Goal: Transaction & Acquisition: Book appointment/travel/reservation

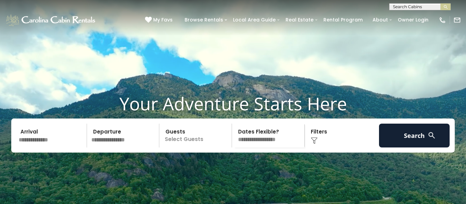
click at [71, 148] on input "text" at bounding box center [51, 136] width 71 height 24
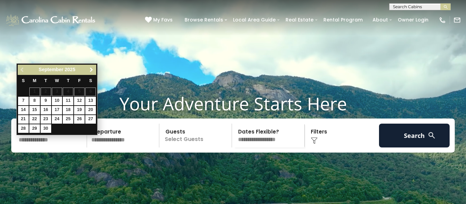
click at [89, 74] on link "Next" at bounding box center [91, 70] width 9 height 9
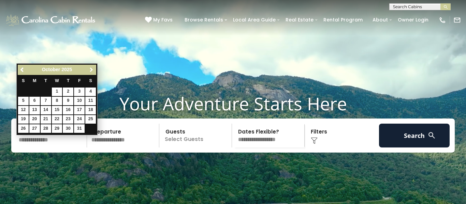
click at [89, 74] on link "Next" at bounding box center [91, 70] width 9 height 9
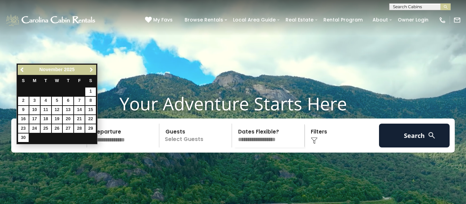
click at [89, 74] on link "Next" at bounding box center [91, 70] width 9 height 9
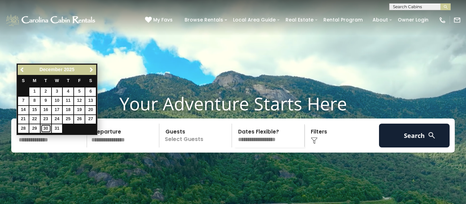
click at [46, 132] on link "30" at bounding box center [46, 128] width 11 height 9
type input "********"
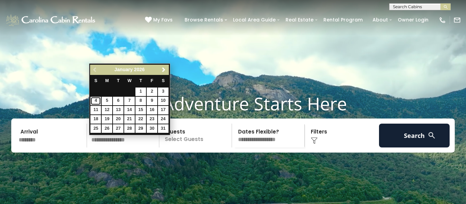
click at [96, 100] on link "4" at bounding box center [95, 101] width 11 height 9
type input "******"
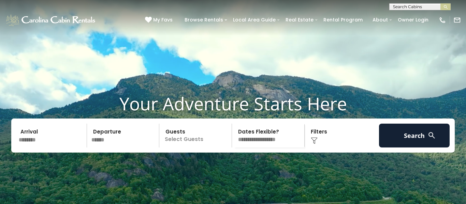
click at [197, 148] on p "Select Guests" at bounding box center [196, 136] width 70 height 24
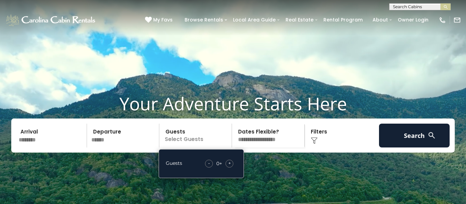
click at [232, 168] on div "+" at bounding box center [229, 164] width 8 height 8
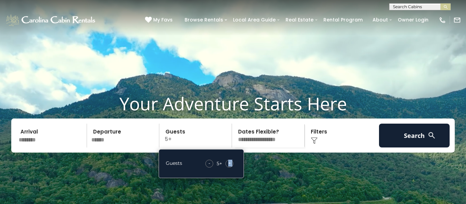
click at [228, 167] on span "+" at bounding box center [229, 163] width 3 height 7
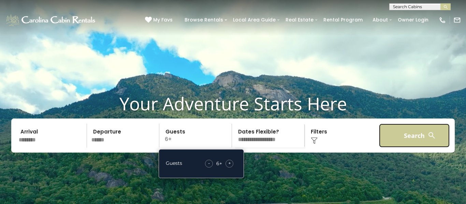
click at [422, 142] on button "Search" at bounding box center [414, 136] width 71 height 24
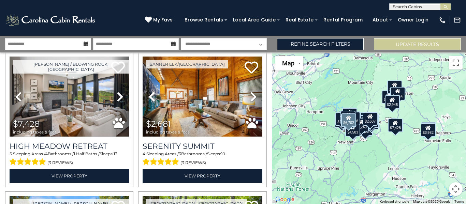
scroll to position [442, 0]
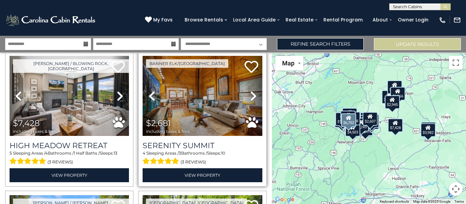
click at [251, 98] on icon at bounding box center [253, 96] width 7 height 11
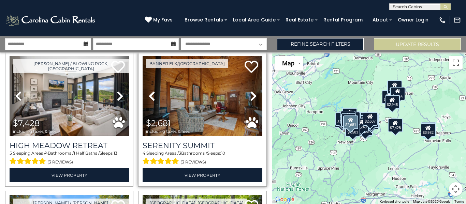
click at [251, 101] on icon at bounding box center [253, 96] width 7 height 11
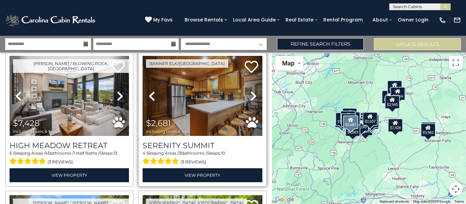
click at [250, 100] on icon at bounding box center [253, 96] width 7 height 11
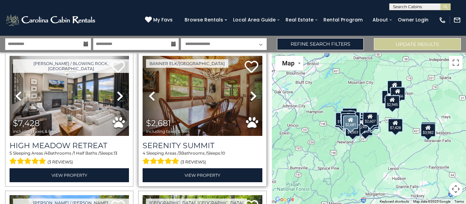
click at [251, 101] on icon at bounding box center [253, 96] width 7 height 11
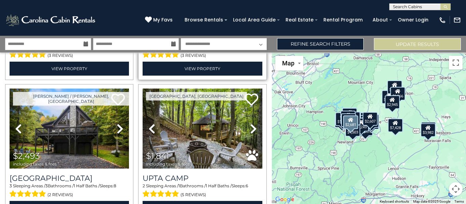
scroll to position [553, 0]
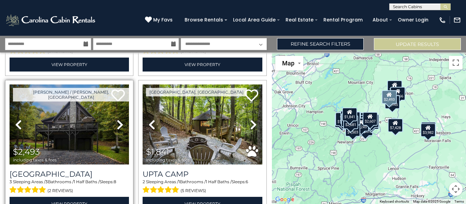
click at [122, 124] on icon at bounding box center [120, 124] width 7 height 11
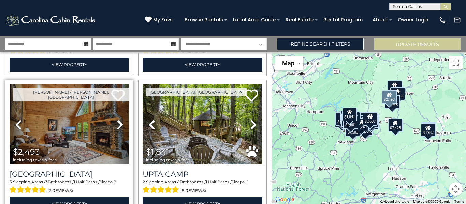
click at [122, 124] on icon at bounding box center [120, 124] width 7 height 11
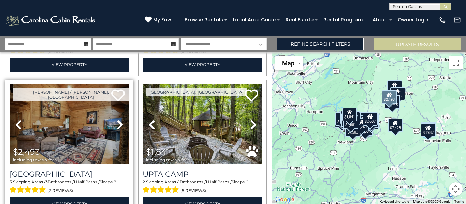
click at [122, 124] on icon at bounding box center [120, 124] width 7 height 11
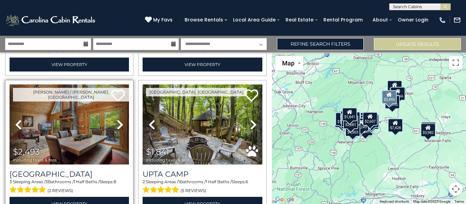
click at [122, 124] on icon at bounding box center [120, 124] width 7 height 11
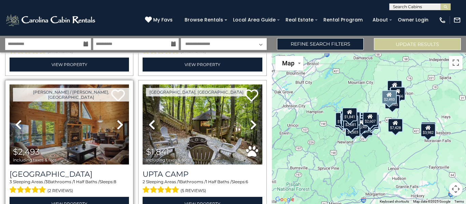
click at [122, 124] on icon at bounding box center [120, 124] width 7 height 11
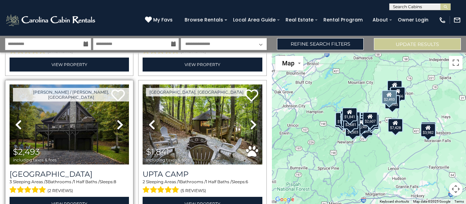
click at [122, 124] on icon at bounding box center [120, 124] width 7 height 11
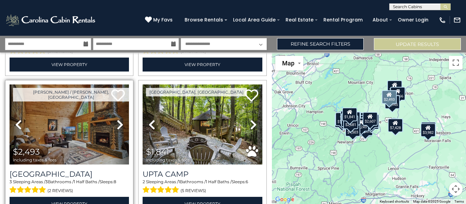
click at [122, 124] on icon at bounding box center [120, 124] width 7 height 11
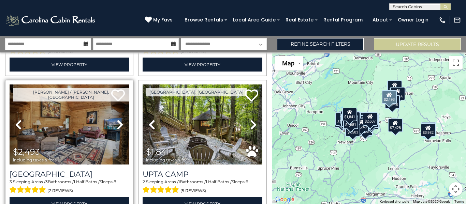
click at [122, 124] on icon at bounding box center [120, 124] width 7 height 11
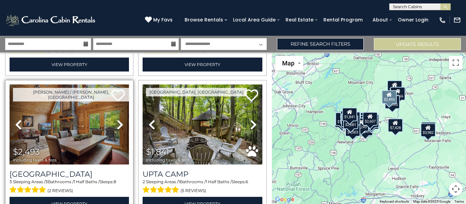
click at [122, 124] on icon at bounding box center [120, 124] width 7 height 11
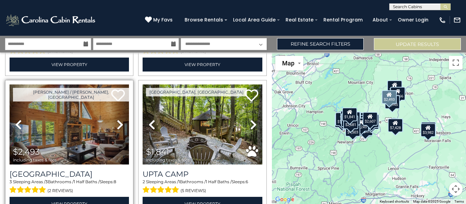
click at [122, 124] on icon at bounding box center [120, 124] width 7 height 11
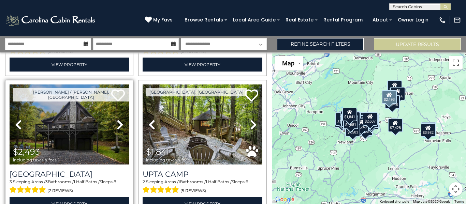
click at [122, 124] on icon at bounding box center [120, 124] width 7 height 11
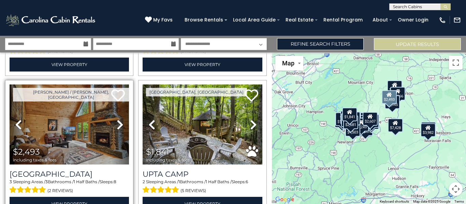
click at [122, 124] on icon at bounding box center [120, 124] width 7 height 11
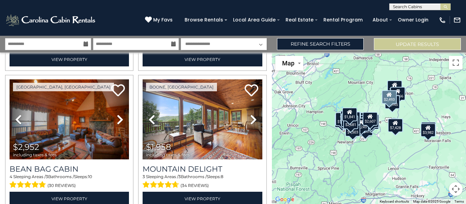
scroll to position [1115, 0]
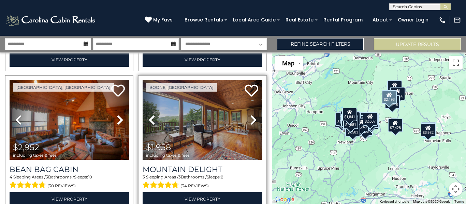
click at [255, 121] on icon at bounding box center [253, 120] width 7 height 11
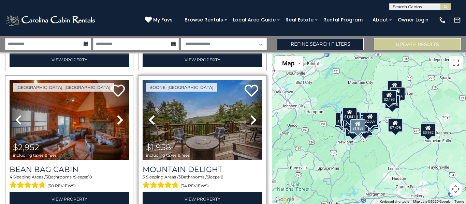
click at [258, 127] on link "Next" at bounding box center [253, 120] width 18 height 80
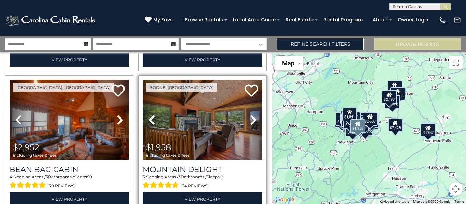
click at [256, 128] on link "Next" at bounding box center [253, 120] width 18 height 80
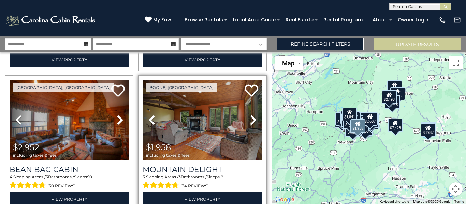
click at [255, 124] on icon at bounding box center [253, 120] width 7 height 11
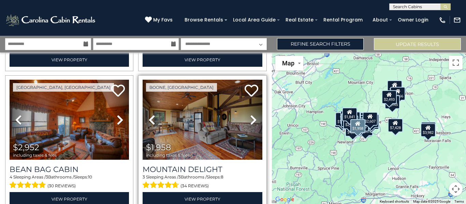
click at [254, 126] on link "Next" at bounding box center [253, 120] width 18 height 80
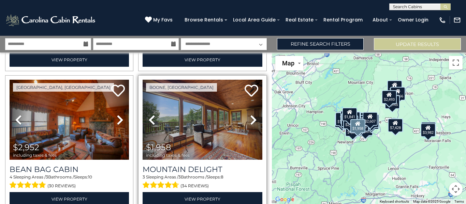
click at [254, 124] on icon at bounding box center [253, 120] width 7 height 11
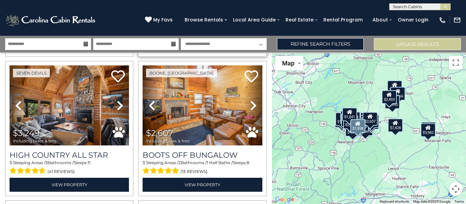
scroll to position [1270, 0]
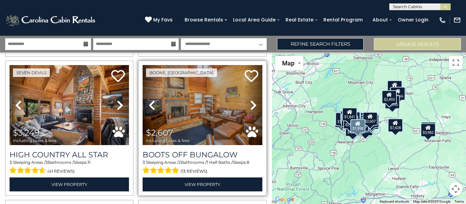
click at [252, 113] on link "Next" at bounding box center [253, 105] width 18 height 80
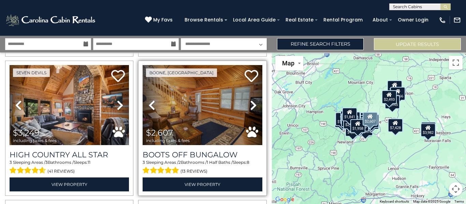
click at [250, 113] on link "Next" at bounding box center [253, 105] width 18 height 80
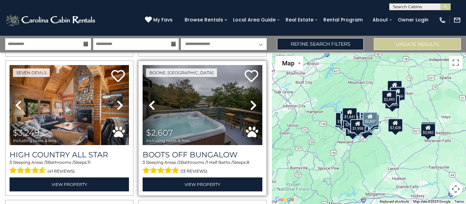
click at [251, 109] on icon at bounding box center [253, 105] width 7 height 11
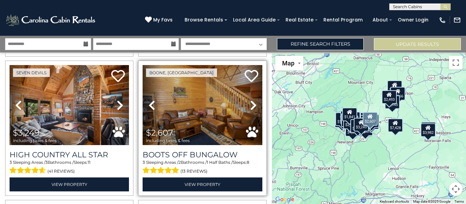
click at [256, 103] on icon at bounding box center [253, 105] width 7 height 11
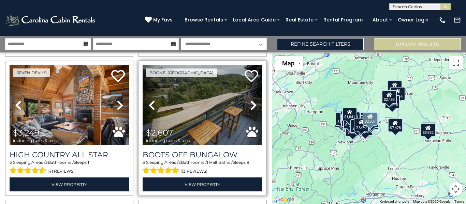
click at [245, 109] on link "Next" at bounding box center [253, 105] width 18 height 80
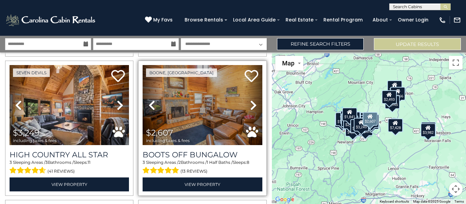
click at [250, 108] on icon at bounding box center [253, 105] width 7 height 11
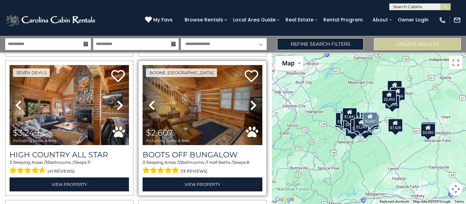
click at [253, 113] on link "Next" at bounding box center [253, 105] width 18 height 80
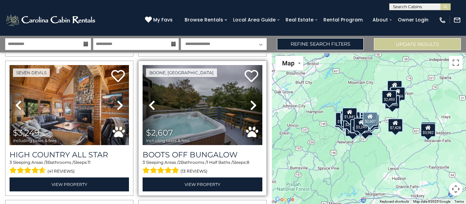
click at [256, 106] on icon at bounding box center [253, 105] width 7 height 11
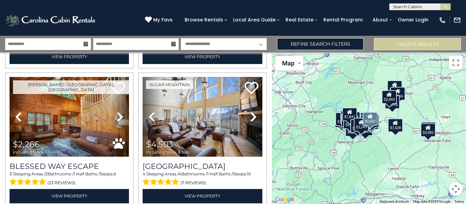
scroll to position [1532, 0]
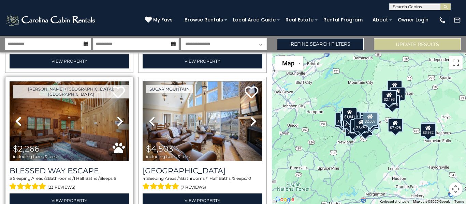
click at [117, 122] on icon at bounding box center [120, 121] width 7 height 11
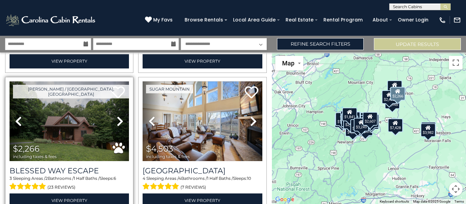
click at [122, 124] on icon at bounding box center [120, 121] width 7 height 11
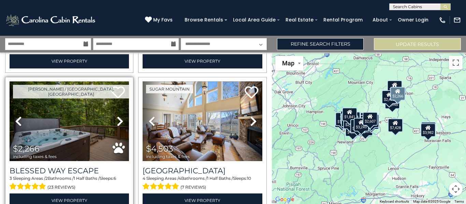
click at [122, 127] on link "Next" at bounding box center [120, 121] width 18 height 80
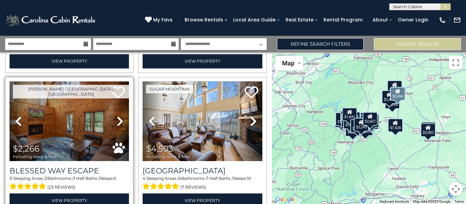
click at [123, 127] on link "Next" at bounding box center [120, 121] width 18 height 80
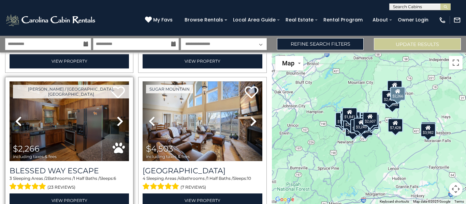
click at [120, 125] on icon at bounding box center [120, 121] width 7 height 11
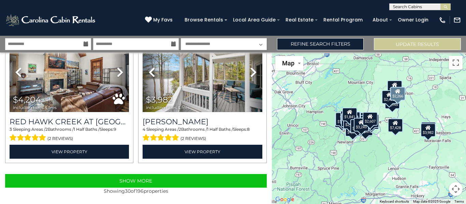
scroll to position [2001, 0]
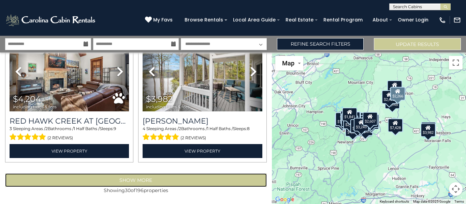
click at [187, 184] on button "Show More" at bounding box center [136, 181] width 262 height 14
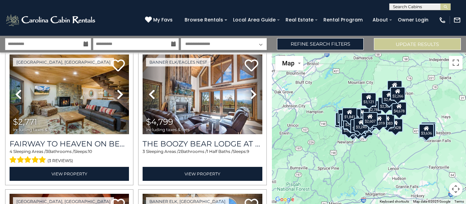
scroll to position [2118, 0]
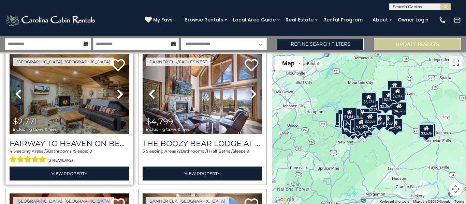
click at [120, 96] on icon at bounding box center [120, 94] width 7 height 11
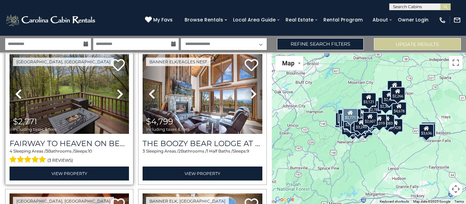
click at [121, 99] on icon at bounding box center [120, 94] width 7 height 11
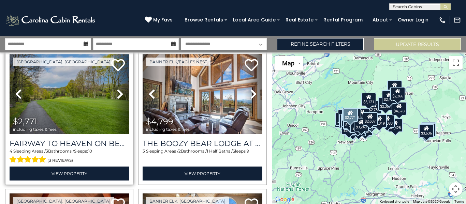
click at [118, 99] on icon at bounding box center [120, 94] width 7 height 11
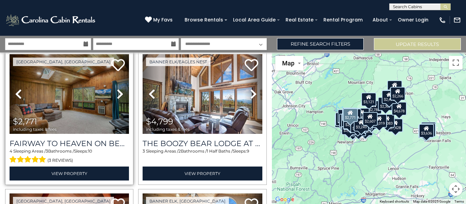
click at [119, 97] on icon at bounding box center [120, 94] width 7 height 11
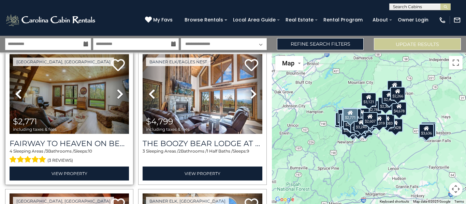
click at [17, 91] on icon at bounding box center [18, 94] width 7 height 11
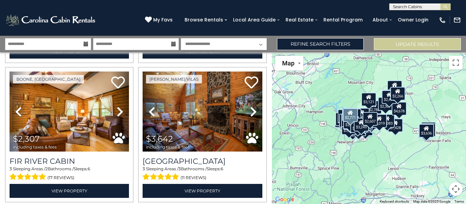
scroll to position [3355, 0]
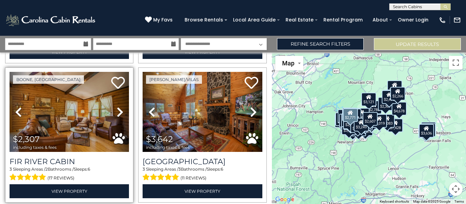
click at [118, 107] on icon at bounding box center [120, 112] width 7 height 11
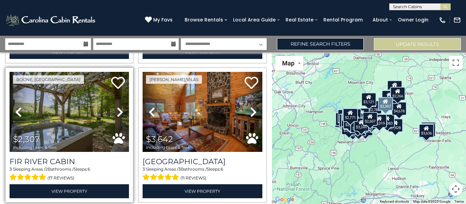
click at [120, 116] on icon at bounding box center [120, 112] width 7 height 11
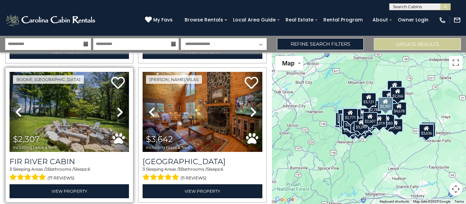
click at [122, 115] on icon at bounding box center [120, 112] width 7 height 11
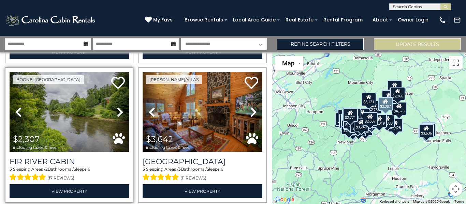
click at [123, 114] on icon at bounding box center [120, 112] width 7 height 11
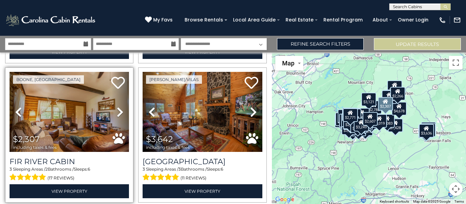
click at [122, 116] on icon at bounding box center [120, 112] width 7 height 11
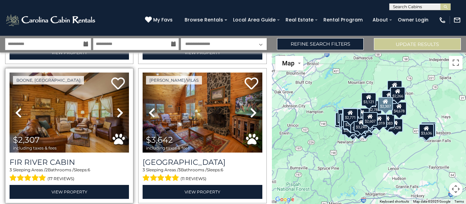
scroll to position [3354, 0]
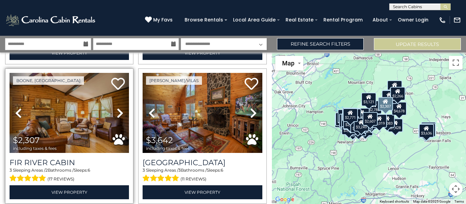
click at [121, 114] on icon at bounding box center [120, 113] width 7 height 11
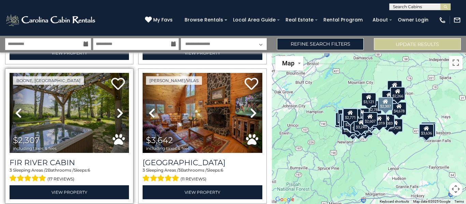
click at [122, 116] on icon at bounding box center [120, 113] width 7 height 11
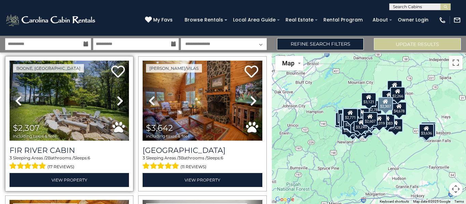
scroll to position [3377, 0]
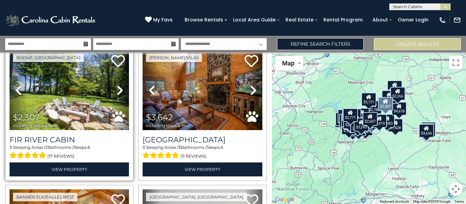
click at [71, 156] on span "(17 reviews)" at bounding box center [60, 156] width 27 height 9
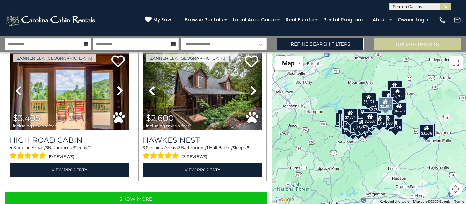
scroll to position [4093, 0]
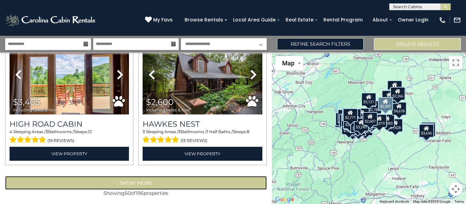
click at [51, 184] on button "Show More" at bounding box center [136, 183] width 262 height 14
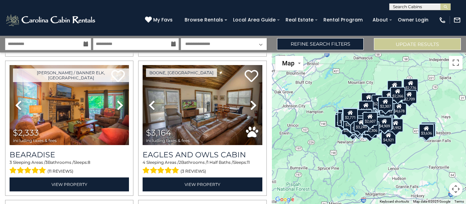
scroll to position [4198, 0]
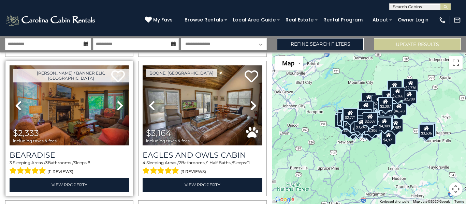
click at [13, 107] on link "Previous" at bounding box center [19, 105] width 18 height 80
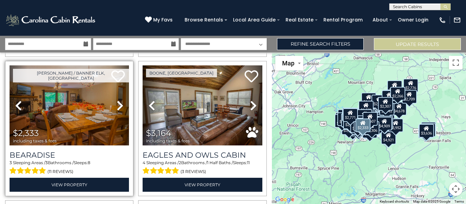
click at [11, 103] on link "Previous" at bounding box center [19, 105] width 18 height 80
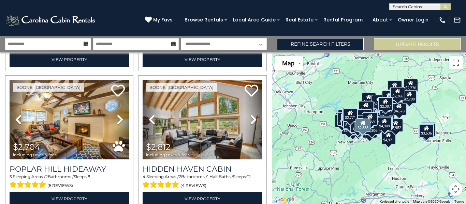
scroll to position [4464, 0]
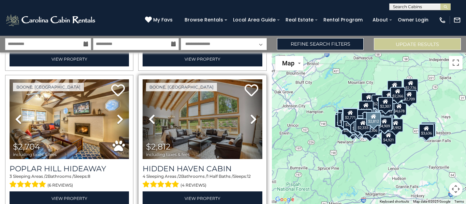
click at [252, 119] on icon at bounding box center [253, 119] width 7 height 11
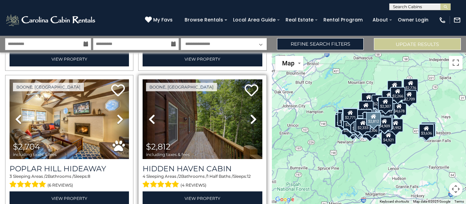
click at [252, 119] on icon at bounding box center [253, 119] width 7 height 11
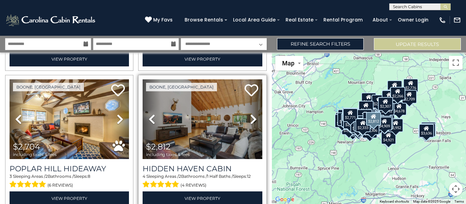
click at [252, 119] on icon at bounding box center [253, 119] width 7 height 11
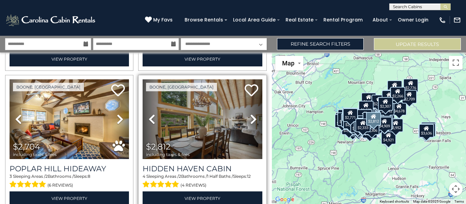
click at [252, 119] on icon at bounding box center [253, 119] width 7 height 11
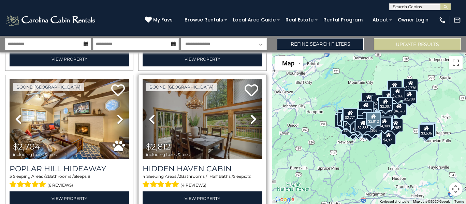
click at [252, 119] on icon at bounding box center [253, 119] width 7 height 11
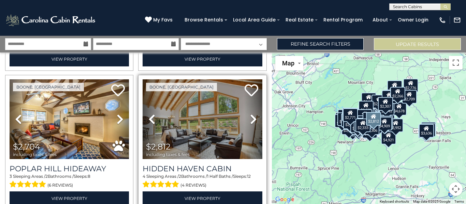
click at [252, 119] on icon at bounding box center [253, 119] width 7 height 11
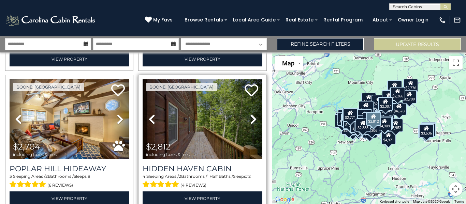
click at [252, 119] on icon at bounding box center [253, 119] width 7 height 11
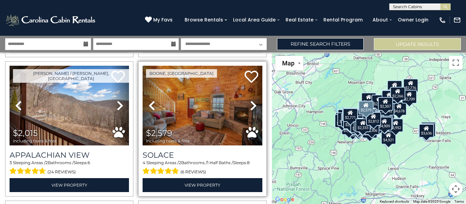
scroll to position [5036, 0]
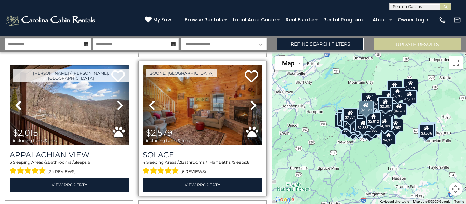
click at [252, 106] on icon at bounding box center [253, 105] width 7 height 11
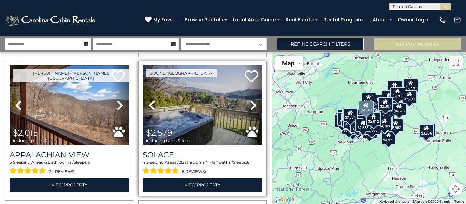
click at [252, 106] on icon at bounding box center [253, 105] width 7 height 11
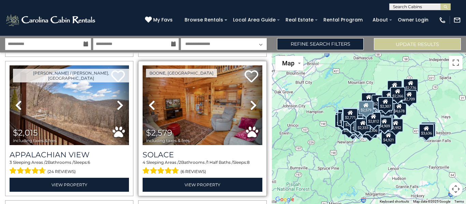
click at [253, 106] on icon at bounding box center [253, 105] width 7 height 11
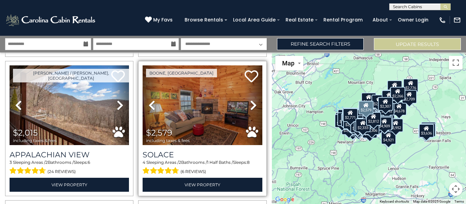
click at [253, 106] on icon at bounding box center [253, 105] width 7 height 11
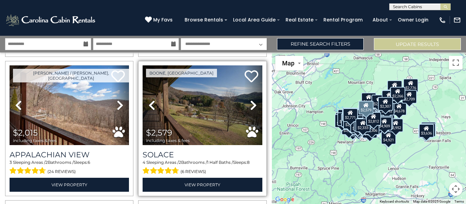
click at [253, 106] on icon at bounding box center [253, 105] width 7 height 11
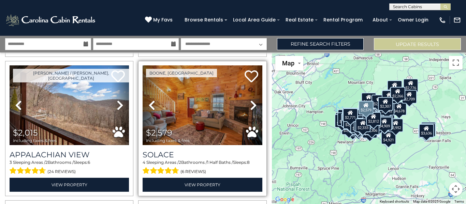
click at [253, 106] on icon at bounding box center [253, 105] width 7 height 11
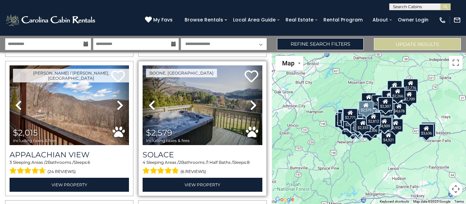
click at [253, 106] on icon at bounding box center [253, 105] width 7 height 11
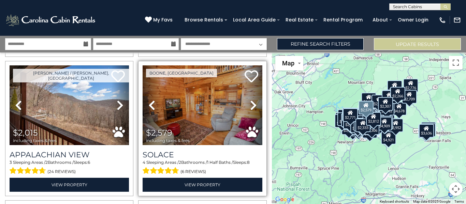
click at [253, 106] on icon at bounding box center [253, 105] width 7 height 11
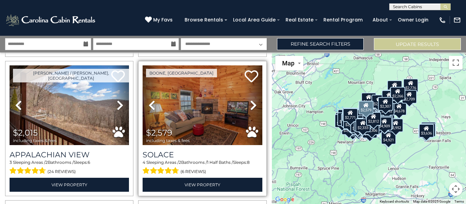
click at [253, 106] on icon at bounding box center [253, 105] width 7 height 11
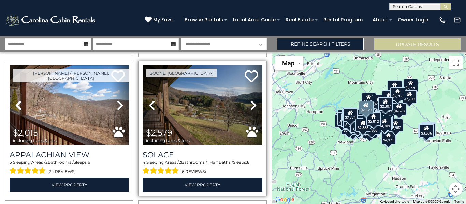
click at [253, 106] on icon at bounding box center [253, 105] width 7 height 11
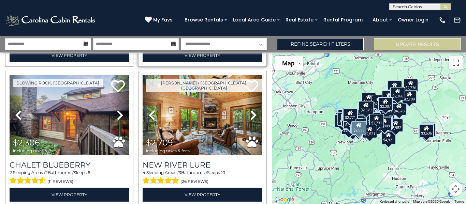
scroll to position [6142, 0]
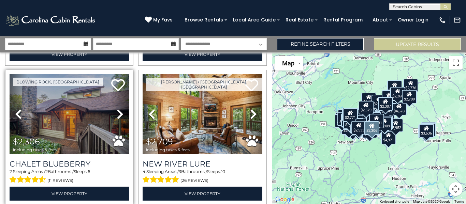
click at [120, 118] on icon at bounding box center [120, 114] width 7 height 11
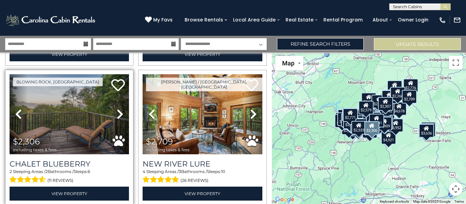
click at [120, 118] on icon at bounding box center [120, 114] width 7 height 11
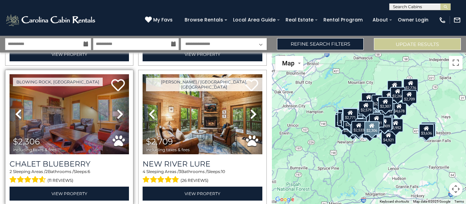
click at [120, 118] on icon at bounding box center [120, 114] width 7 height 11
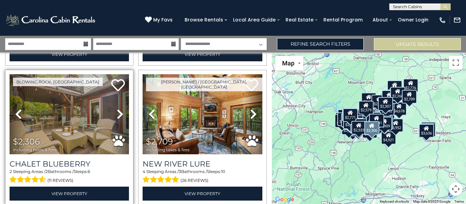
click at [120, 118] on icon at bounding box center [120, 114] width 7 height 11
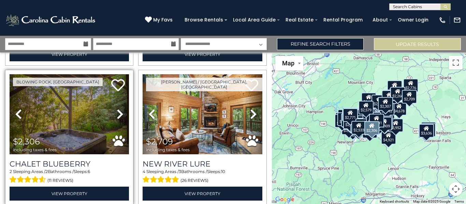
click at [19, 116] on icon at bounding box center [18, 114] width 7 height 11
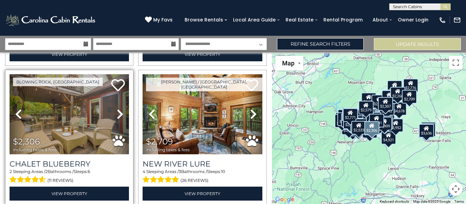
click at [122, 112] on icon at bounding box center [120, 114] width 7 height 11
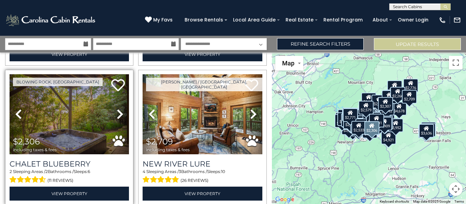
click at [122, 112] on icon at bounding box center [120, 114] width 7 height 11
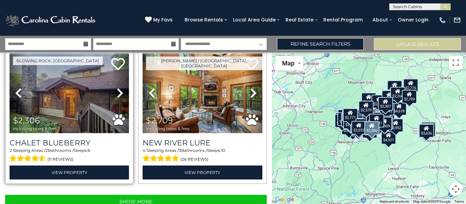
scroll to position [6185, 0]
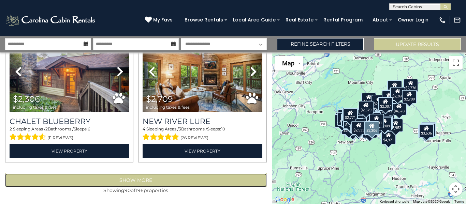
click at [77, 183] on button "Show More" at bounding box center [136, 181] width 262 height 14
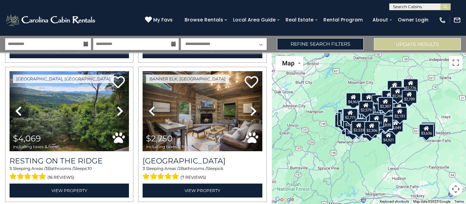
scroll to position [6288, 0]
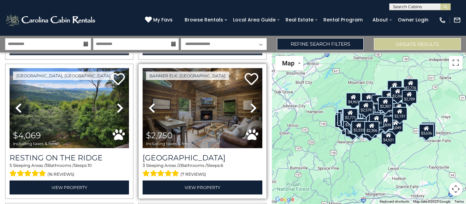
click at [253, 114] on link "Next" at bounding box center [253, 108] width 18 height 80
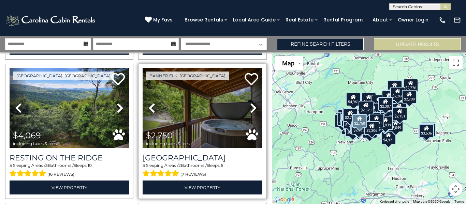
click at [251, 109] on icon at bounding box center [253, 108] width 7 height 11
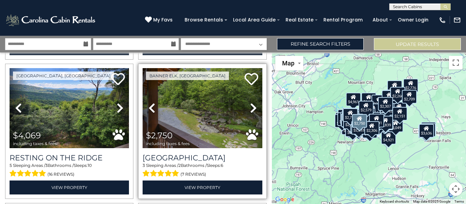
click at [250, 110] on icon at bounding box center [253, 108] width 7 height 11
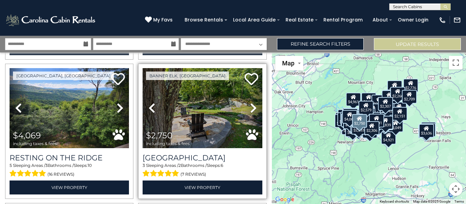
click at [254, 108] on icon at bounding box center [253, 108] width 7 height 11
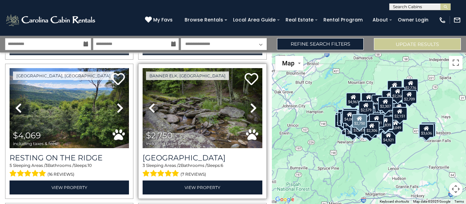
click at [254, 108] on icon at bounding box center [253, 108] width 7 height 11
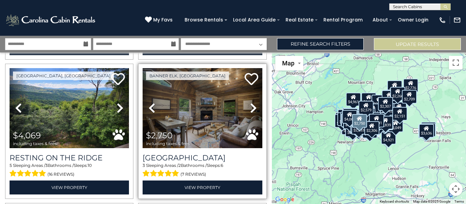
click at [254, 108] on icon at bounding box center [253, 108] width 7 height 11
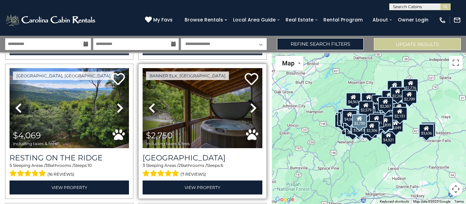
click at [254, 108] on icon at bounding box center [253, 108] width 7 height 11
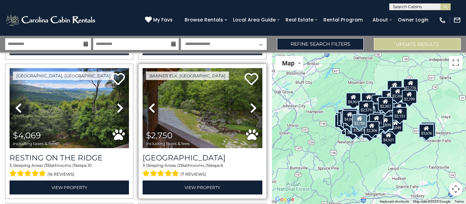
click at [254, 108] on icon at bounding box center [253, 108] width 7 height 11
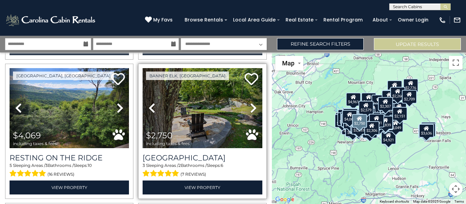
click at [254, 108] on icon at bounding box center [253, 108] width 7 height 11
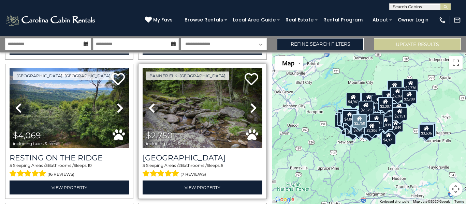
click at [254, 108] on icon at bounding box center [253, 108] width 7 height 11
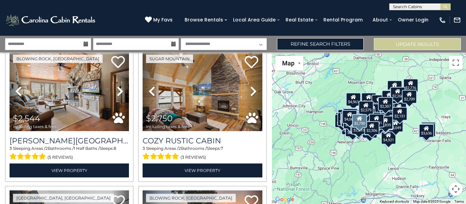
scroll to position [6445, 0]
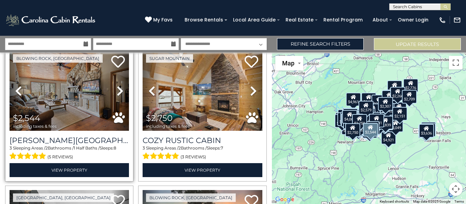
click at [118, 92] on icon at bounding box center [120, 91] width 7 height 11
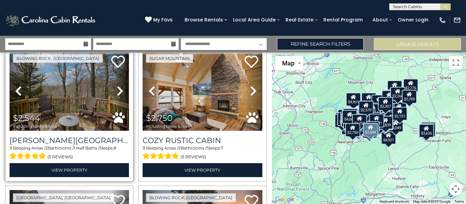
click at [118, 92] on icon at bounding box center [120, 91] width 7 height 11
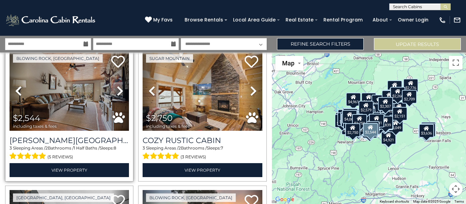
click at [118, 92] on icon at bounding box center [120, 91] width 7 height 11
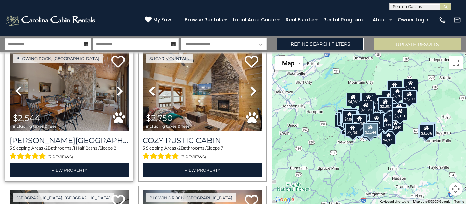
click at [118, 92] on icon at bounding box center [120, 91] width 7 height 11
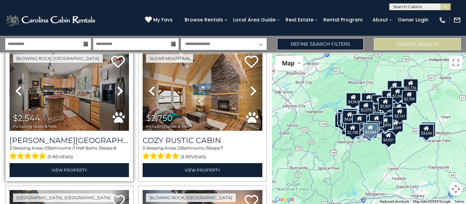
click at [118, 92] on icon at bounding box center [120, 91] width 7 height 11
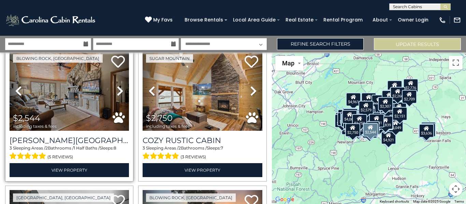
click at [118, 92] on icon at bounding box center [120, 91] width 7 height 11
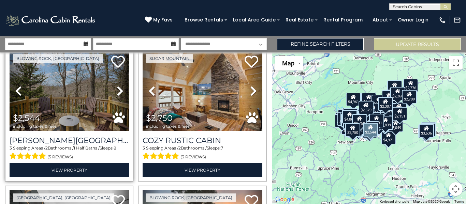
click at [118, 92] on icon at bounding box center [120, 91] width 7 height 11
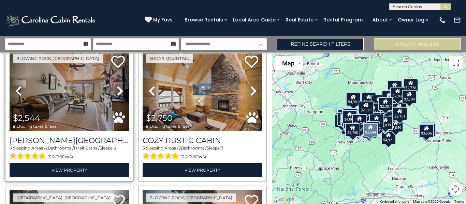
click at [118, 92] on icon at bounding box center [120, 91] width 7 height 11
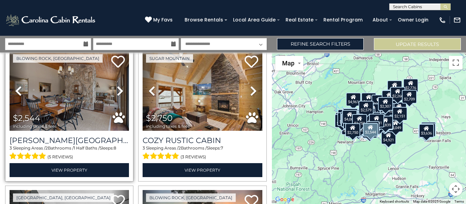
click at [118, 92] on icon at bounding box center [120, 91] width 7 height 11
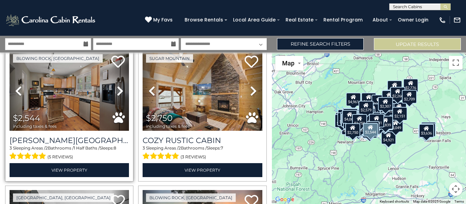
click at [118, 92] on icon at bounding box center [120, 91] width 7 height 11
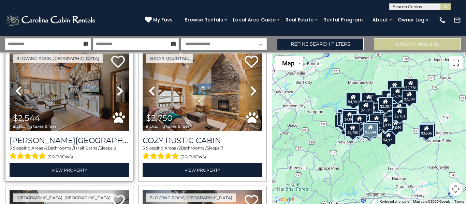
click at [118, 92] on icon at bounding box center [120, 91] width 7 height 11
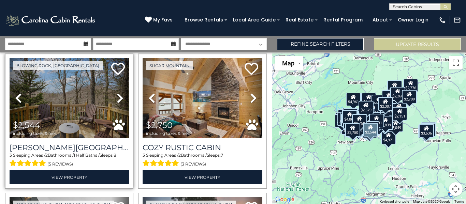
scroll to position [6441, 0]
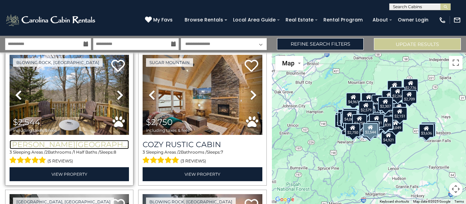
click at [84, 143] on h3 "Laurel Ridge Lodge at Blowing Rock" at bounding box center [69, 144] width 119 height 9
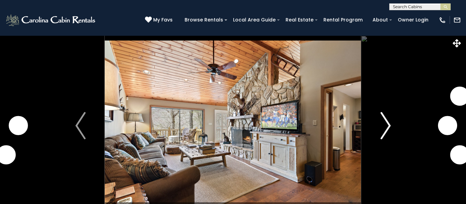
click at [388, 125] on img "Next" at bounding box center [385, 125] width 10 height 27
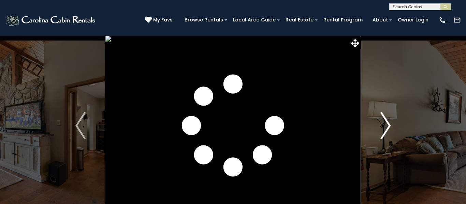
click at [388, 125] on img "Next" at bounding box center [385, 125] width 10 height 27
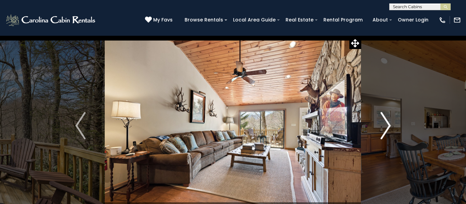
click at [388, 125] on img "Next" at bounding box center [385, 125] width 10 height 27
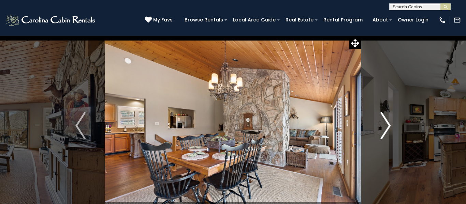
click at [388, 125] on img "Next" at bounding box center [385, 125] width 10 height 27
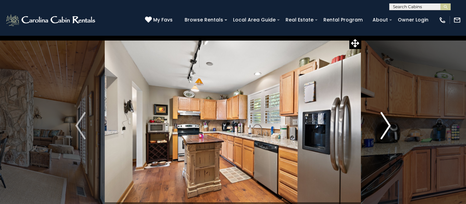
click at [388, 125] on img "Next" at bounding box center [385, 125] width 10 height 27
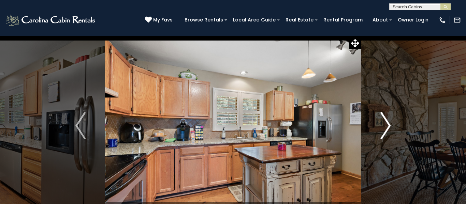
click at [388, 125] on img "Next" at bounding box center [385, 125] width 10 height 27
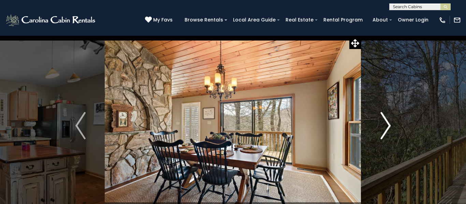
click at [388, 125] on img "Next" at bounding box center [385, 125] width 10 height 27
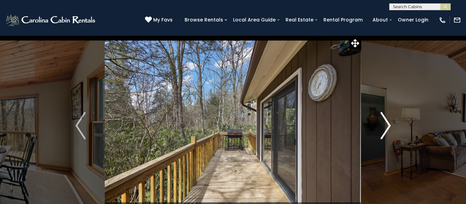
click at [388, 125] on img "Next" at bounding box center [385, 125] width 10 height 27
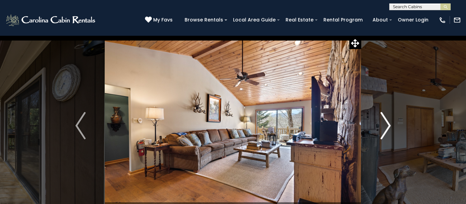
click at [388, 125] on img "Next" at bounding box center [385, 125] width 10 height 27
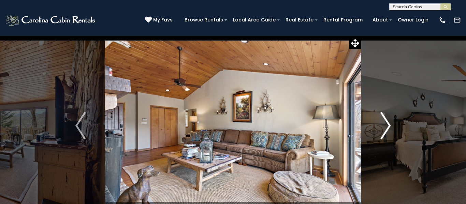
click at [388, 125] on img "Next" at bounding box center [385, 125] width 10 height 27
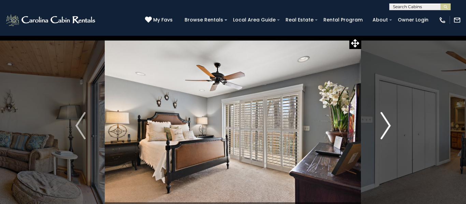
click at [388, 125] on img "Next" at bounding box center [385, 125] width 10 height 27
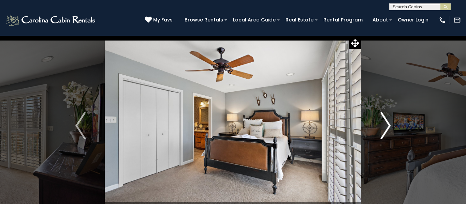
click at [388, 125] on img "Next" at bounding box center [385, 125] width 10 height 27
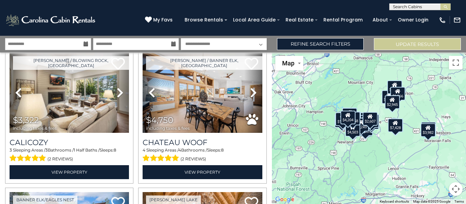
scroll to position [167, 0]
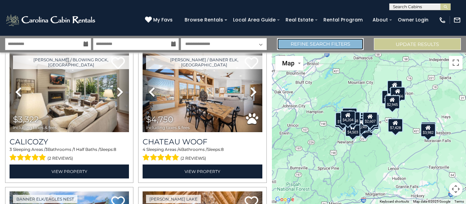
click at [325, 47] on link "Refine Search Filters" at bounding box center [320, 44] width 87 height 12
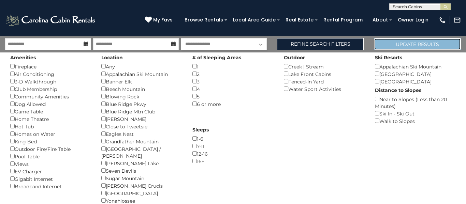
click at [385, 41] on button "Update Results" at bounding box center [417, 44] width 87 height 12
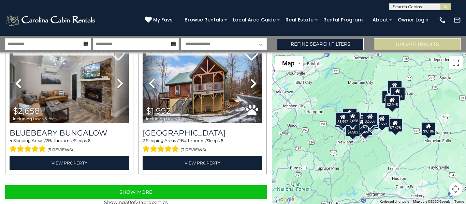
scroll to position [2001, 0]
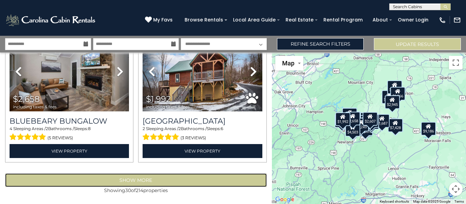
click at [221, 178] on button "Show More" at bounding box center [136, 181] width 262 height 14
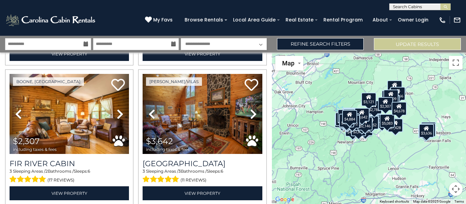
scroll to position [3632, 0]
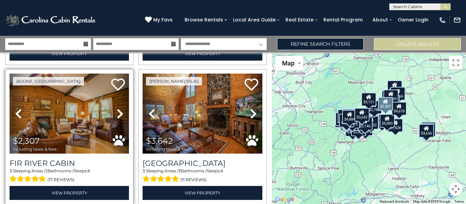
click at [126, 115] on link "Next" at bounding box center [120, 114] width 18 height 80
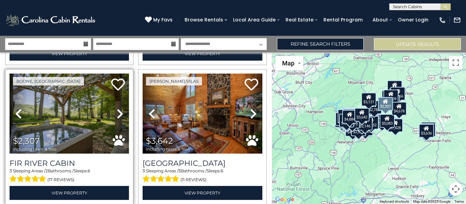
click at [126, 115] on link "Next" at bounding box center [120, 114] width 18 height 80
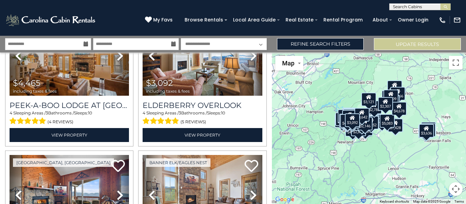
scroll to position [3862, 0]
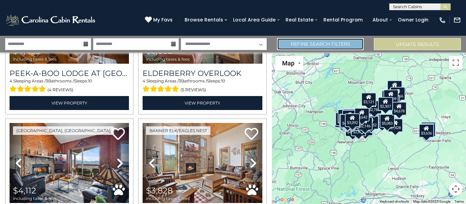
click at [314, 45] on link "Refine Search Filters" at bounding box center [320, 44] width 87 height 12
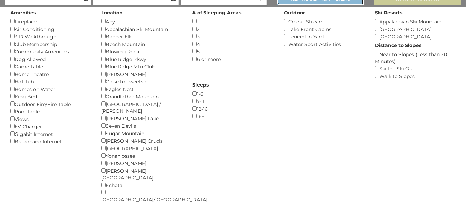
scroll to position [0, 0]
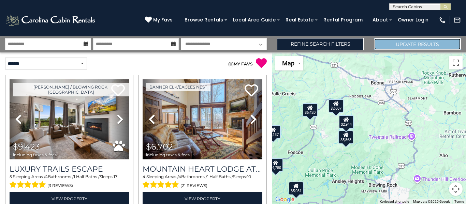
click at [445, 45] on button "Update Results" at bounding box center [417, 44] width 87 height 12
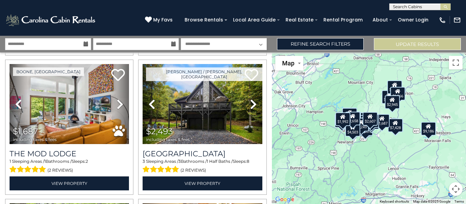
scroll to position [576, 0]
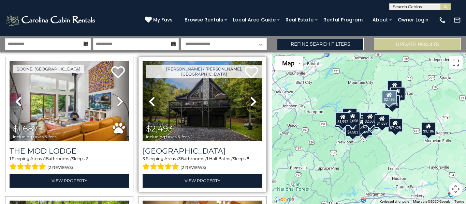
click at [252, 97] on icon at bounding box center [253, 101] width 7 height 11
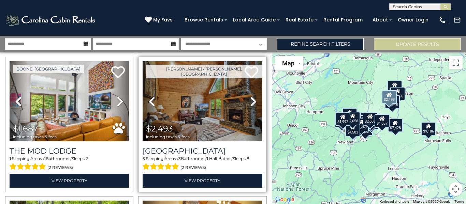
click at [253, 97] on icon at bounding box center [253, 101] width 7 height 11
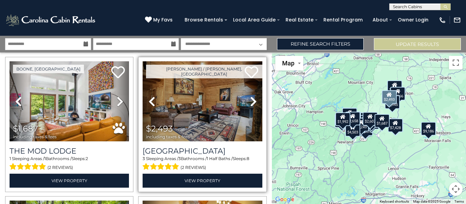
click at [253, 97] on icon at bounding box center [253, 101] width 7 height 11
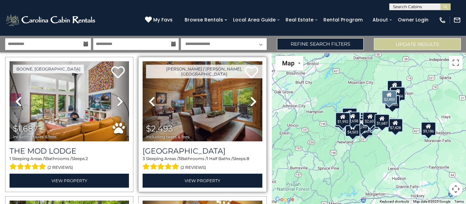
click at [253, 97] on icon at bounding box center [253, 101] width 7 height 11
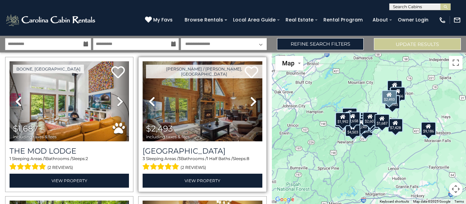
click at [253, 97] on icon at bounding box center [253, 101] width 7 height 11
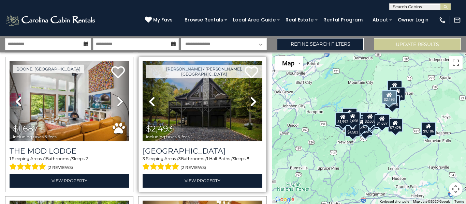
click at [253, 97] on icon at bounding box center [253, 101] width 7 height 11
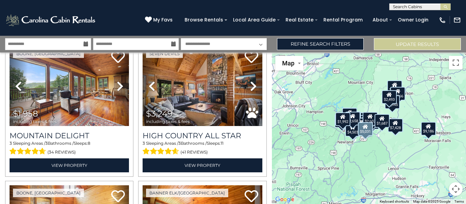
scroll to position [1299, 0]
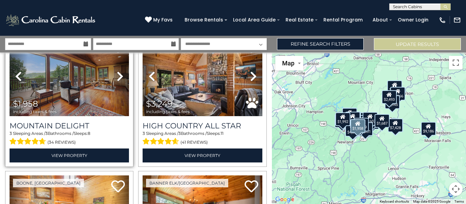
click at [121, 79] on icon at bounding box center [120, 76] width 7 height 11
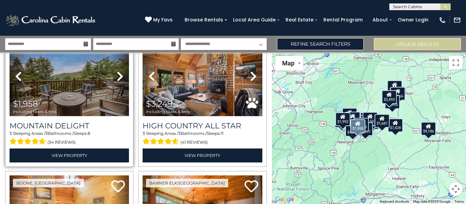
click at [121, 79] on icon at bounding box center [120, 76] width 7 height 11
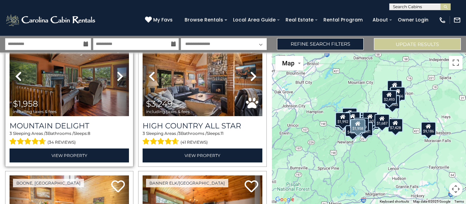
click at [121, 79] on icon at bounding box center [120, 76] width 7 height 11
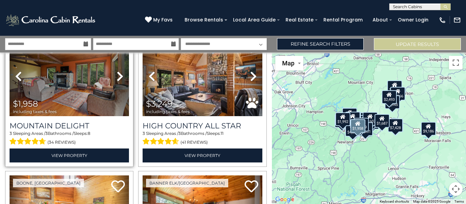
click at [121, 79] on icon at bounding box center [120, 76] width 7 height 11
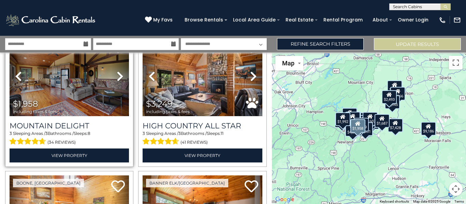
click at [121, 79] on icon at bounding box center [120, 76] width 7 height 11
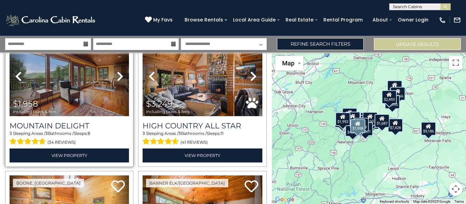
click at [121, 79] on icon at bounding box center [120, 76] width 7 height 11
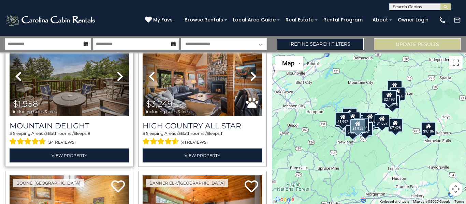
click at [121, 79] on icon at bounding box center [120, 76] width 7 height 11
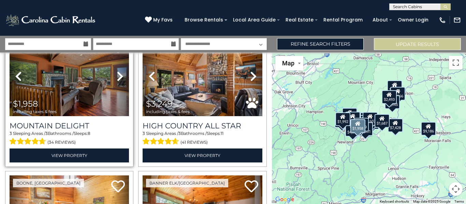
click at [121, 79] on icon at bounding box center [120, 76] width 7 height 11
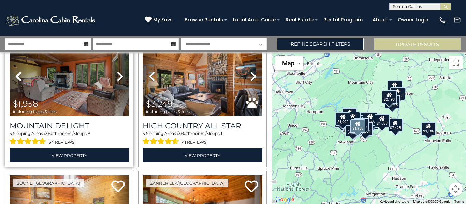
click at [121, 79] on icon at bounding box center [120, 76] width 7 height 11
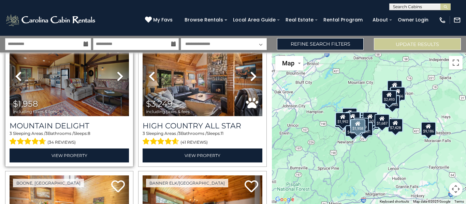
click at [121, 79] on icon at bounding box center [120, 76] width 7 height 11
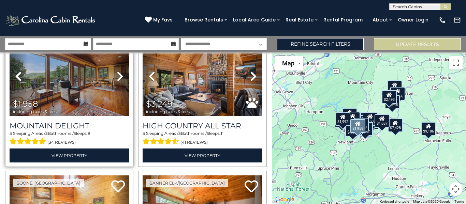
click at [121, 79] on icon at bounding box center [120, 76] width 7 height 11
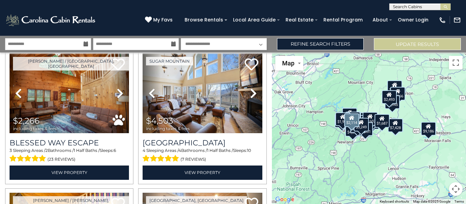
scroll to position [1701, 0]
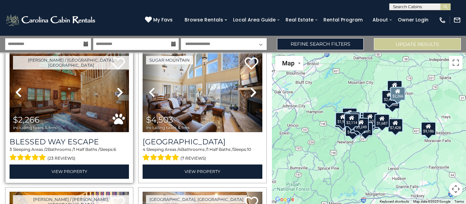
click at [121, 99] on link "Next" at bounding box center [120, 93] width 18 height 80
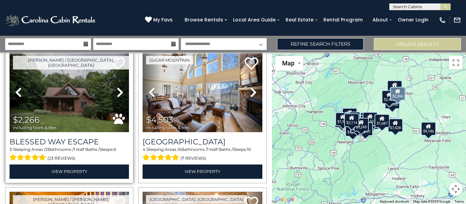
click at [122, 99] on link "Next" at bounding box center [120, 93] width 18 height 80
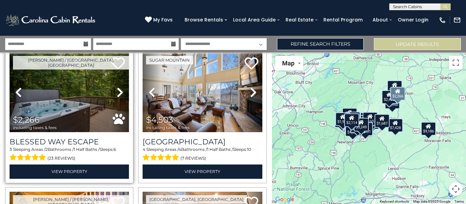
click at [122, 99] on link "Next" at bounding box center [120, 93] width 18 height 80
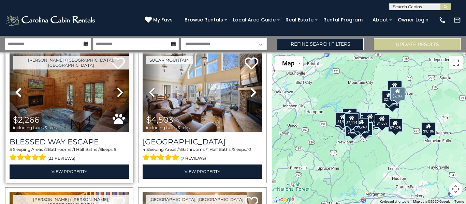
click at [122, 99] on link "Next" at bounding box center [120, 93] width 18 height 80
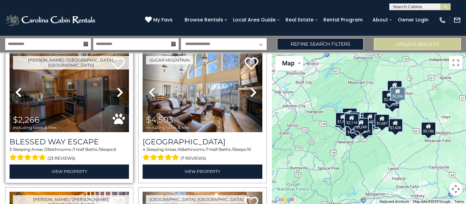
click at [122, 99] on link "Next" at bounding box center [120, 93] width 18 height 80
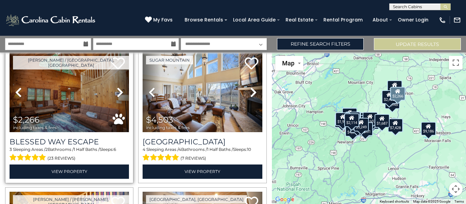
click at [122, 99] on link "Next" at bounding box center [120, 93] width 18 height 80
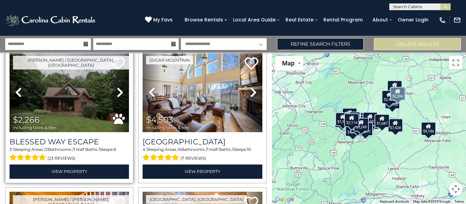
click at [122, 99] on link "Next" at bounding box center [120, 93] width 18 height 80
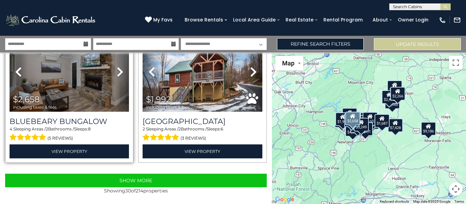
scroll to position [2001, 0]
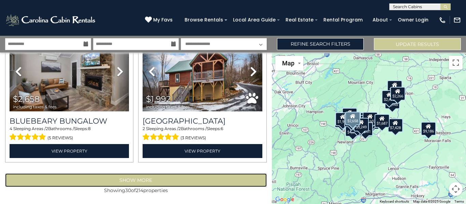
click at [58, 181] on button "Show More" at bounding box center [136, 181] width 262 height 14
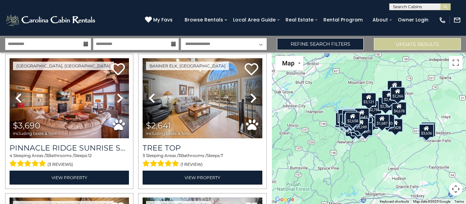
scroll to position [2400, 0]
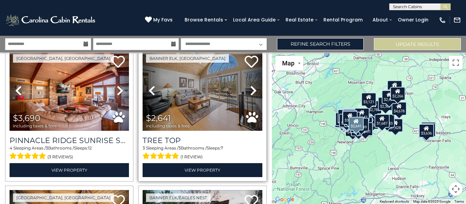
click at [254, 91] on icon at bounding box center [253, 90] width 7 height 11
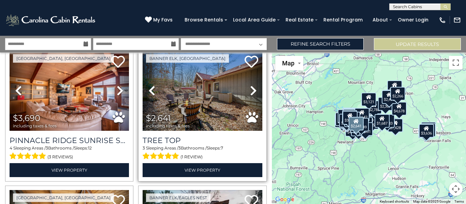
click at [254, 91] on icon at bounding box center [253, 90] width 7 height 11
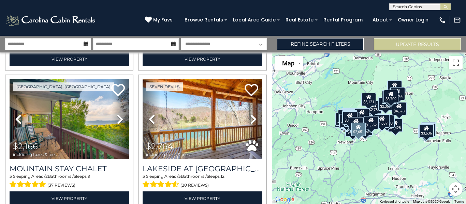
scroll to position [3355, 0]
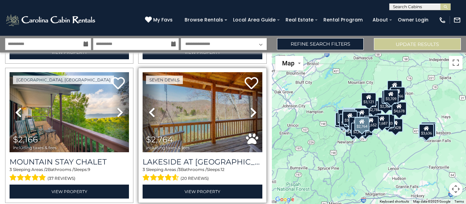
click at [250, 114] on icon at bounding box center [253, 112] width 7 height 11
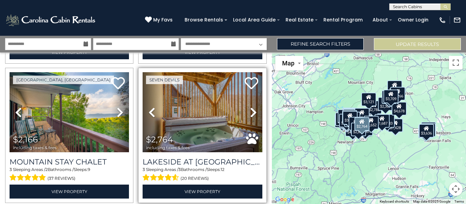
click at [250, 114] on icon at bounding box center [253, 112] width 7 height 11
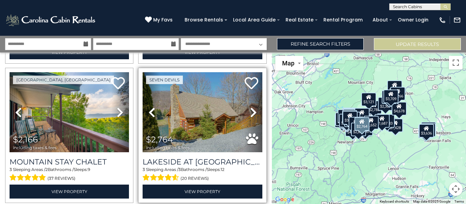
click at [250, 114] on icon at bounding box center [253, 112] width 7 height 11
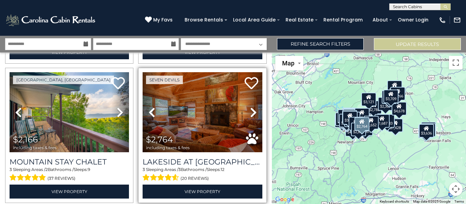
click at [250, 114] on icon at bounding box center [253, 112] width 7 height 11
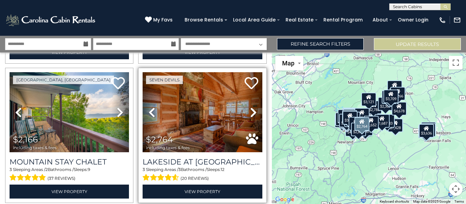
click at [250, 114] on icon at bounding box center [253, 112] width 7 height 11
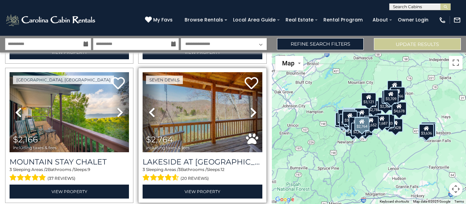
click at [250, 114] on icon at bounding box center [253, 112] width 7 height 11
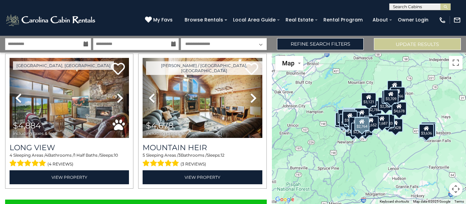
scroll to position [4093, 0]
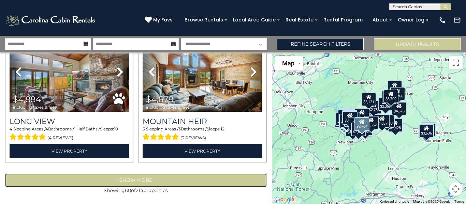
click at [51, 182] on button "Show More" at bounding box center [136, 181] width 262 height 14
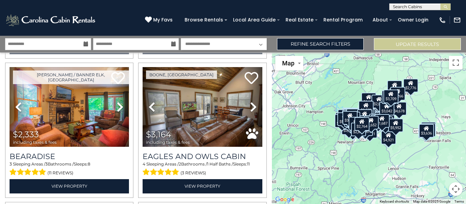
scroll to position [4477, 0]
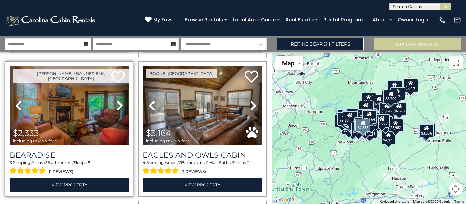
click at [121, 106] on icon at bounding box center [120, 105] width 7 height 11
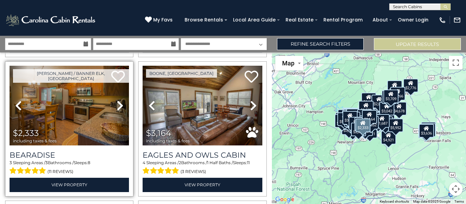
click at [121, 106] on icon at bounding box center [120, 105] width 7 height 11
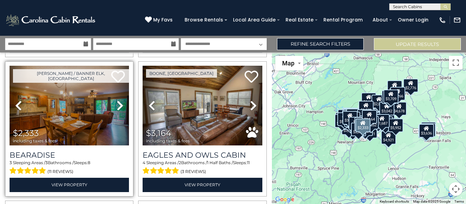
click at [121, 106] on icon at bounding box center [120, 105] width 7 height 11
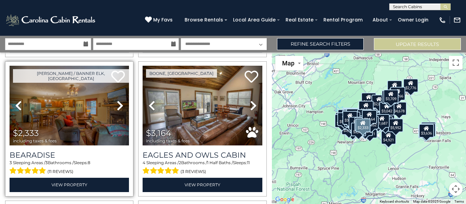
click at [121, 106] on icon at bounding box center [120, 105] width 7 height 11
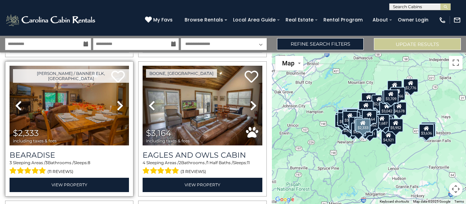
click at [121, 106] on icon at bounding box center [120, 105] width 7 height 11
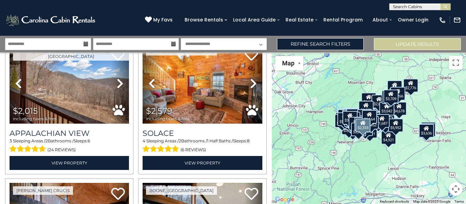
scroll to position [5338, 0]
